Goal: Information Seeking & Learning: Learn about a topic

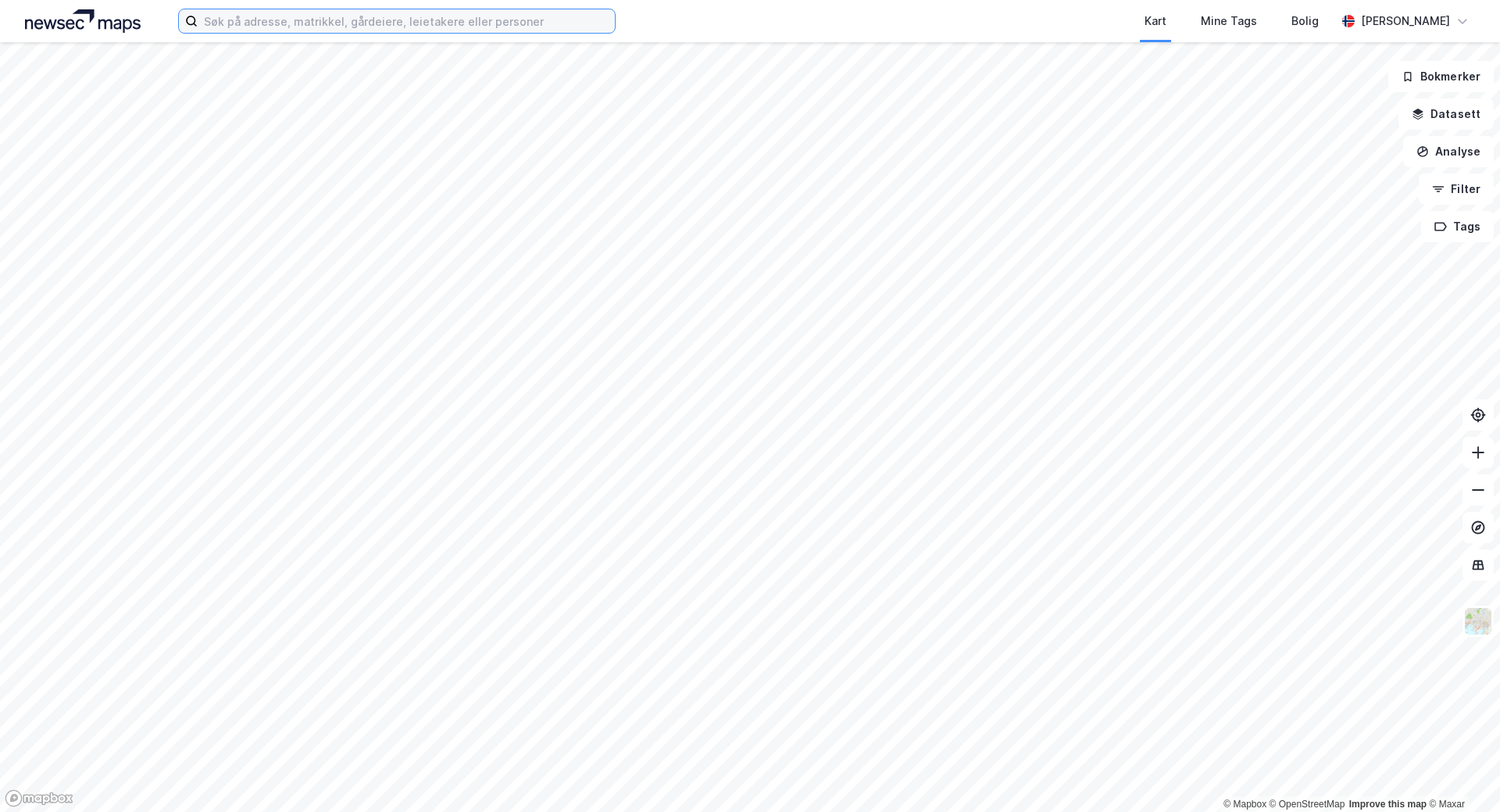
click at [348, 21] on input at bounding box center [407, 22] width 417 height 24
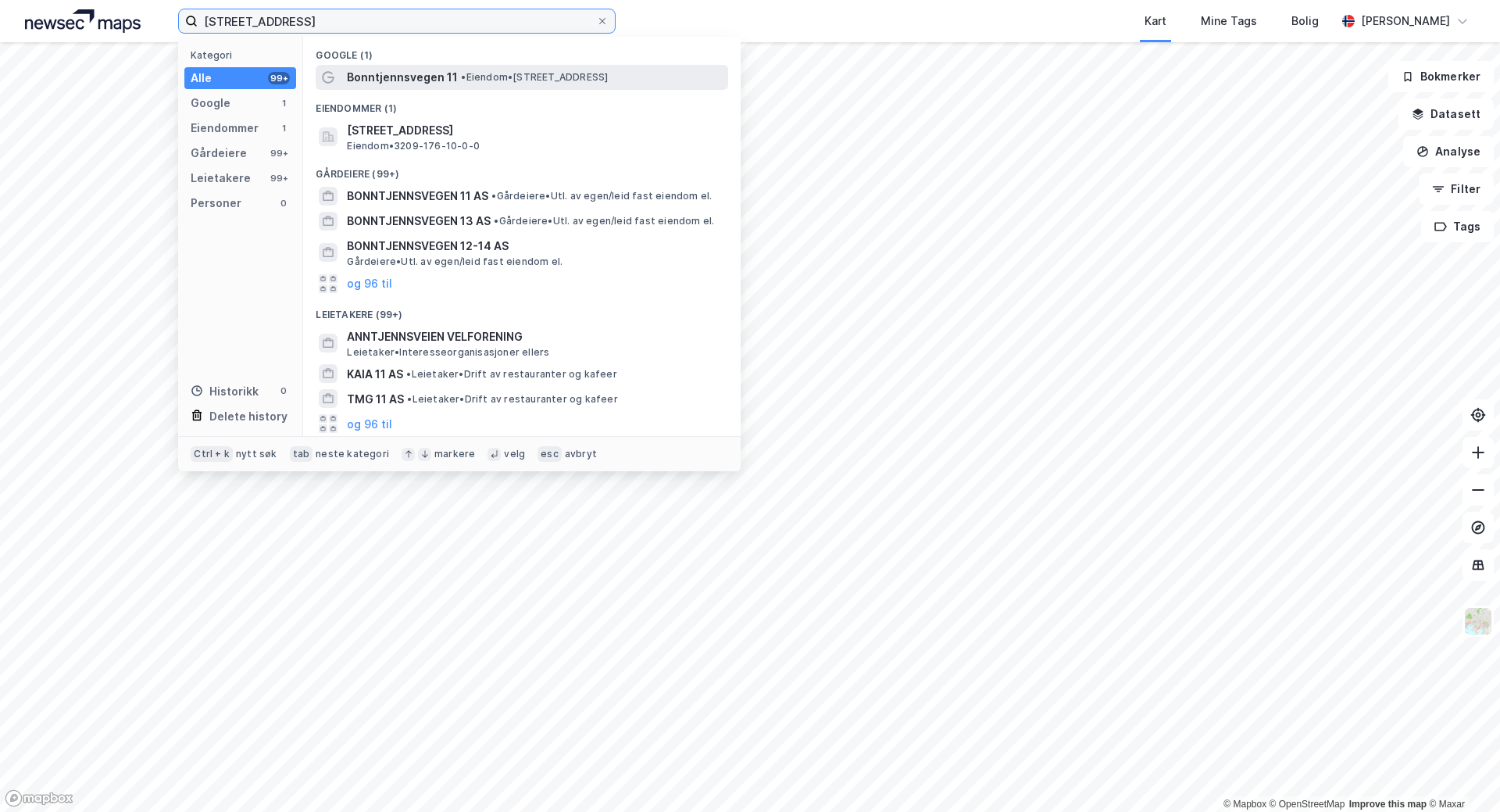
type input "[STREET_ADDRESS]"
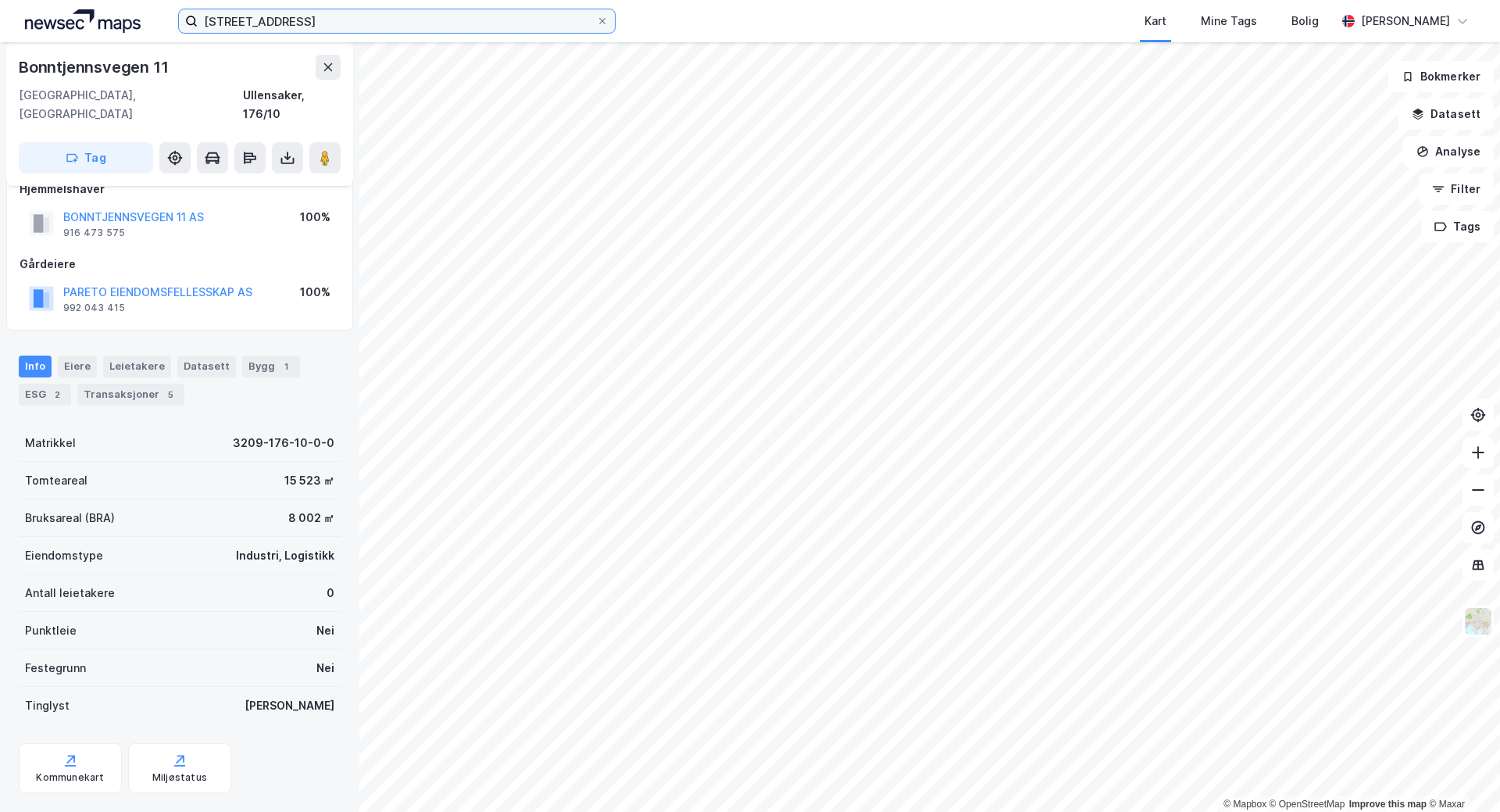
scroll to position [39, 0]
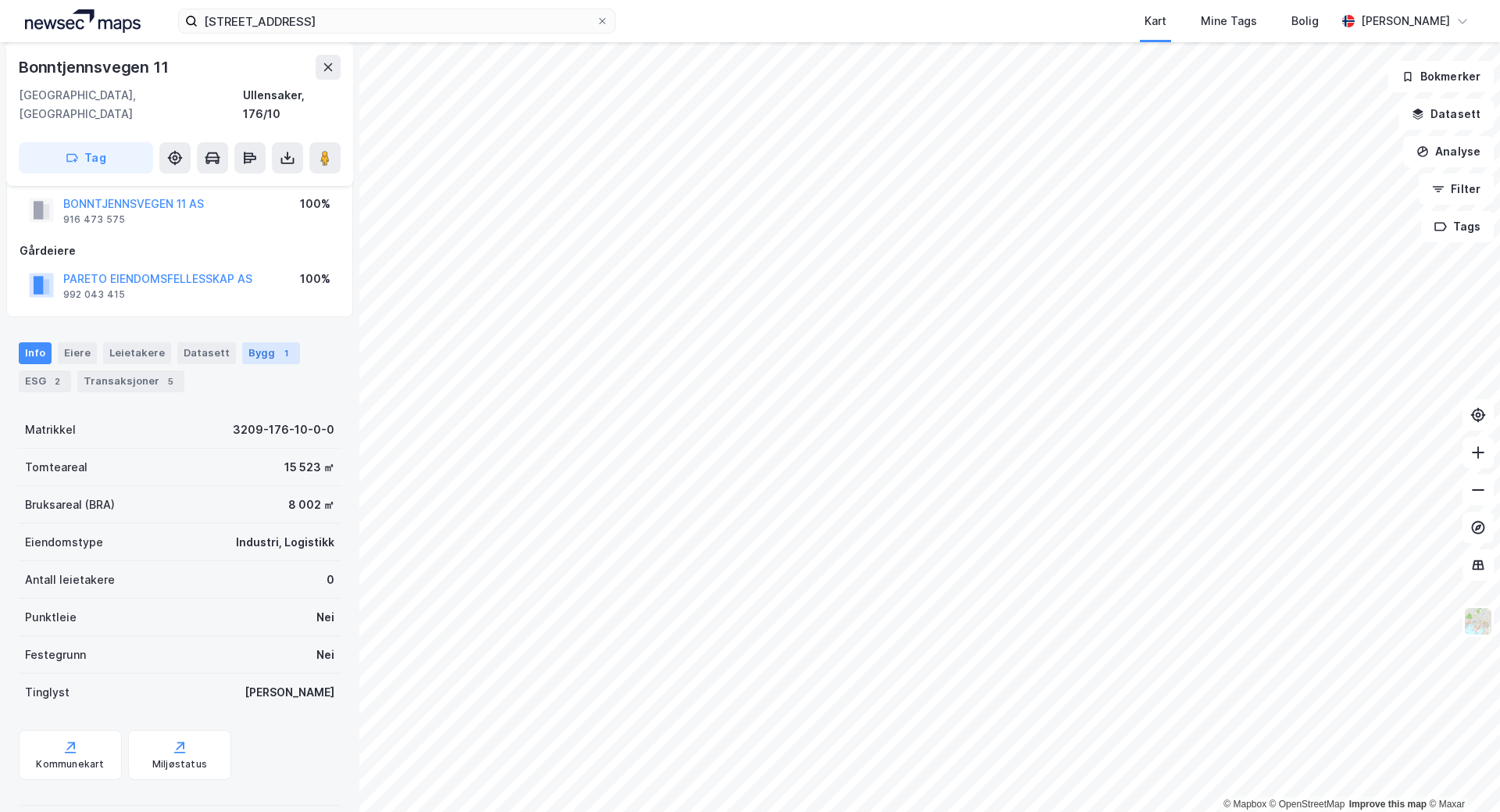
click at [279, 345] on div "Bygg 1" at bounding box center [270, 353] width 58 height 22
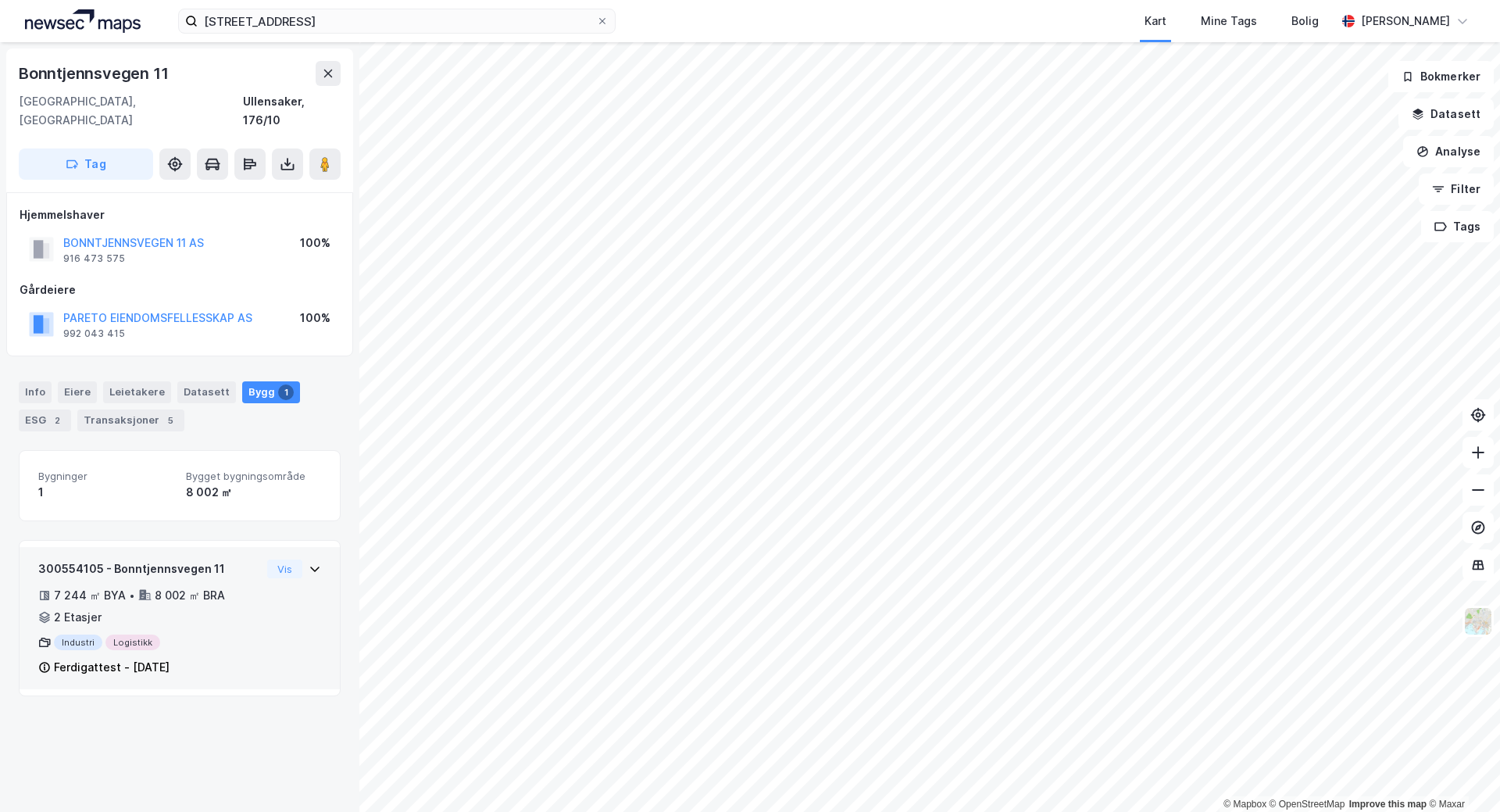
click at [287, 572] on div "300554105 - Bonntjennsvegen 11 7 244 ㎡ BYA • 8 002 ㎡ BRA • 2 Etasjer Industri L…" at bounding box center [179, 624] width 283 height 129
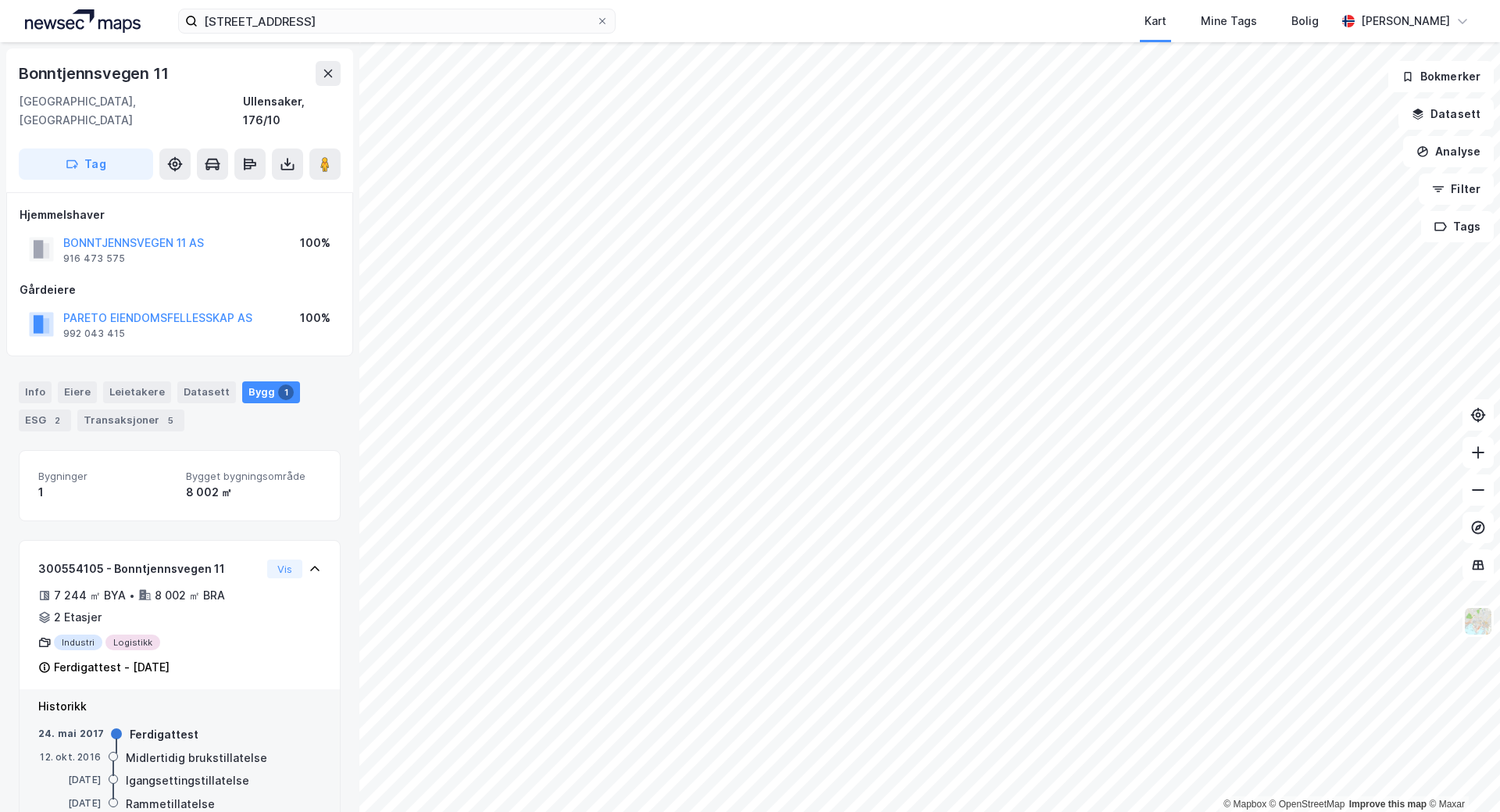
scroll to position [27, 0]
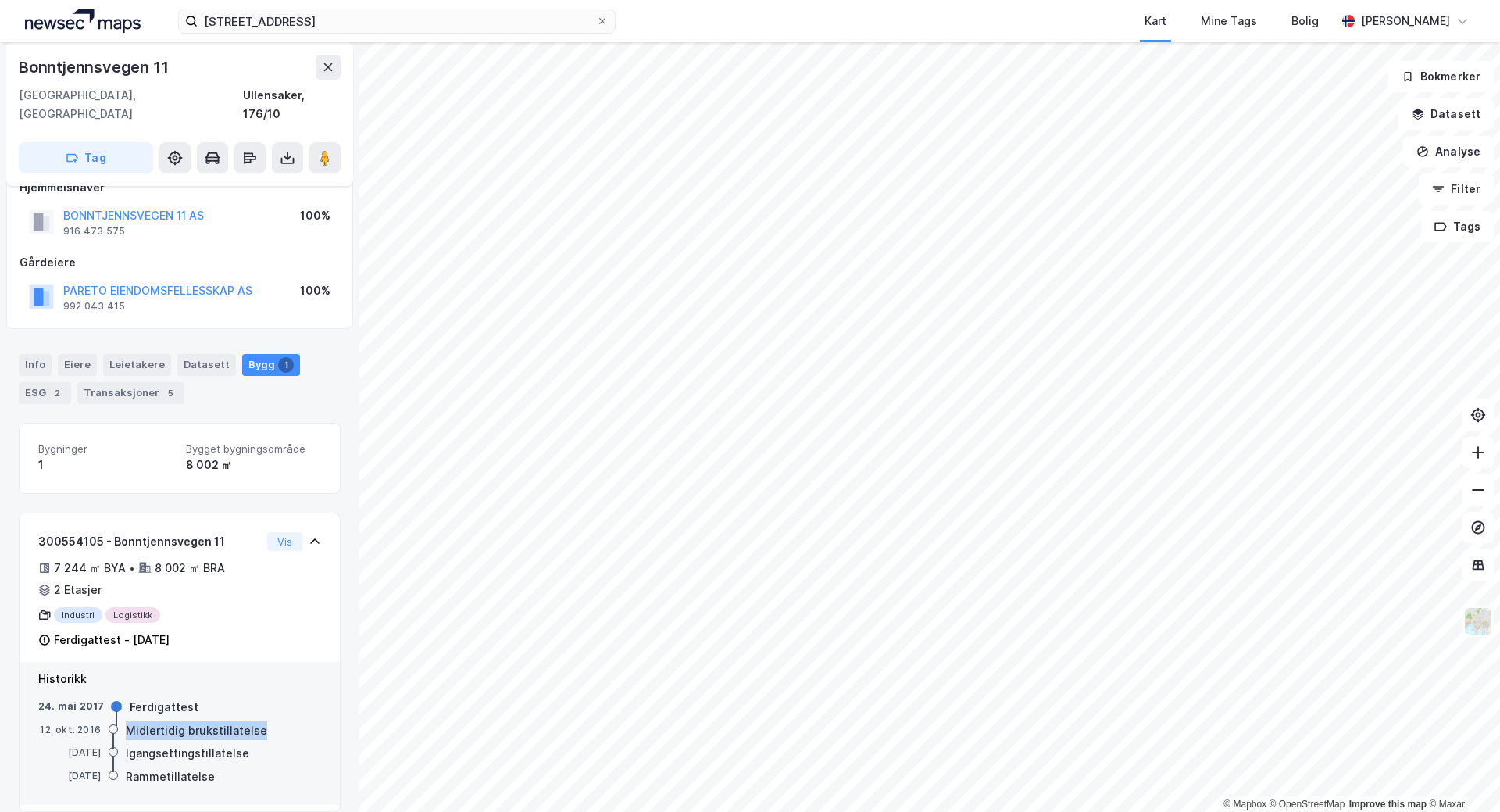
drag, startPoint x: 128, startPoint y: 718, endPoint x: 266, endPoint y: 713, distance: 138.1
click at [266, 723] on div "[DATE] Midlertidig brukstillatelse" at bounding box center [179, 732] width 283 height 18
click at [266, 723] on div "[DATE] Midlertidig brukstillatelse" at bounding box center [179, 732] width 283 height 18
